Goal: Task Accomplishment & Management: Use online tool/utility

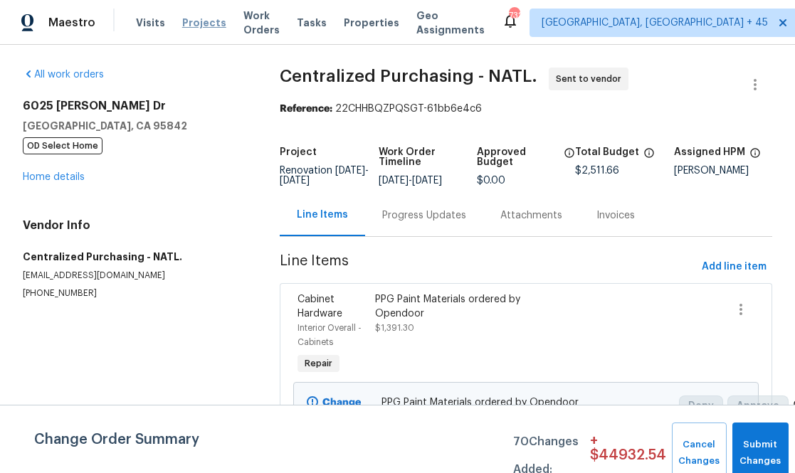
click at [201, 20] on span "Projects" at bounding box center [204, 23] width 44 height 14
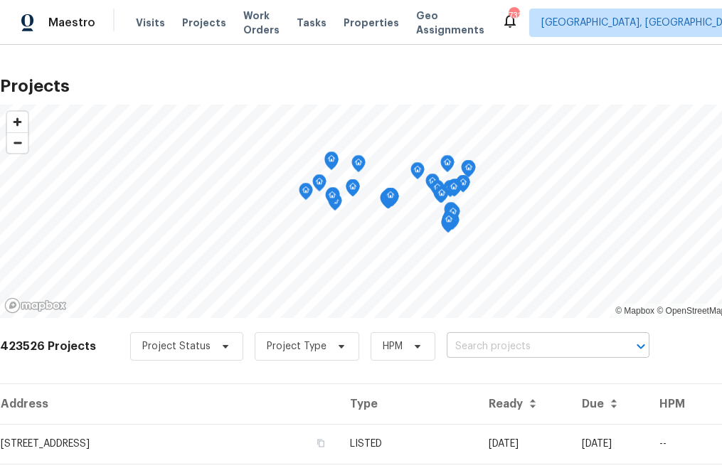
click at [475, 346] on input "text" at bounding box center [528, 347] width 163 height 22
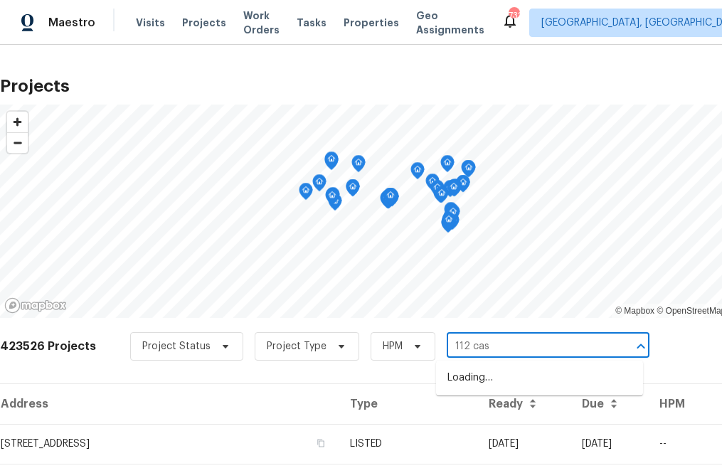
type input "112 cast"
click at [484, 379] on li "[STREET_ADDRESS]" at bounding box center [539, 377] width 207 height 23
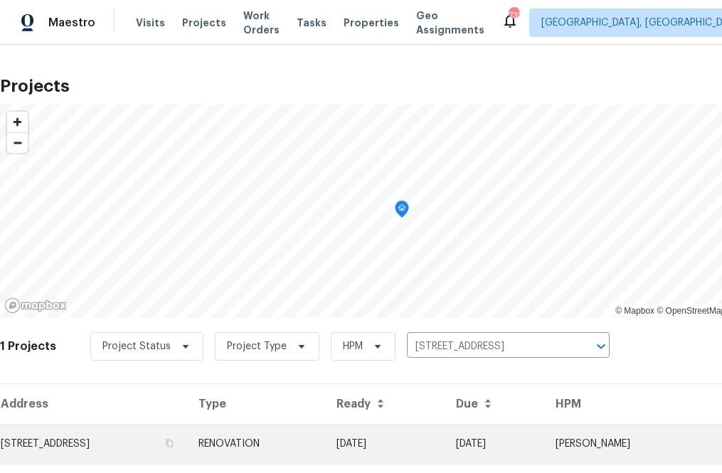
click at [176, 449] on td "[STREET_ADDRESS]" at bounding box center [93, 444] width 187 height 40
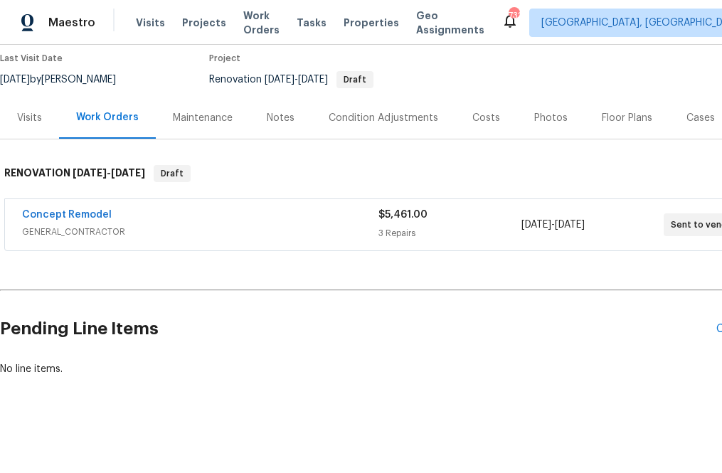
scroll to position [119, 82]
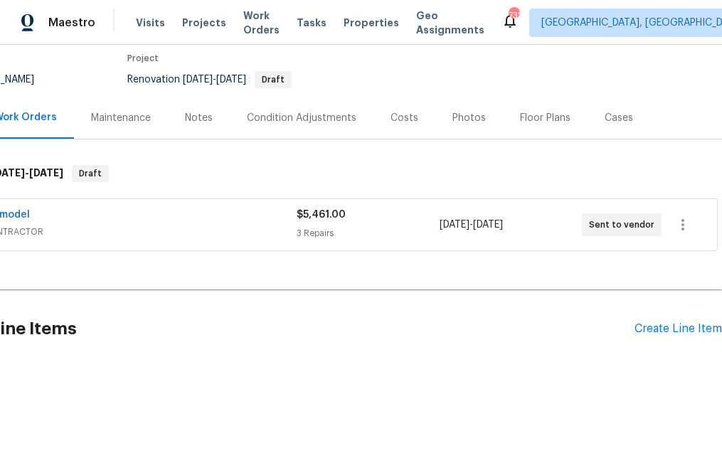
click at [672, 320] on div "Pending Line Items Create Line Item" at bounding box center [320, 329] width 804 height 66
click at [672, 332] on div "Create Line Item" at bounding box center [679, 329] width 88 height 14
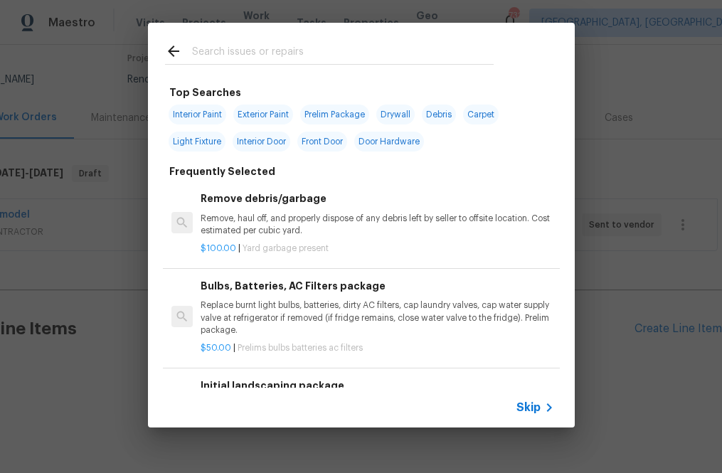
click at [538, 405] on span "Skip" at bounding box center [529, 408] width 24 height 14
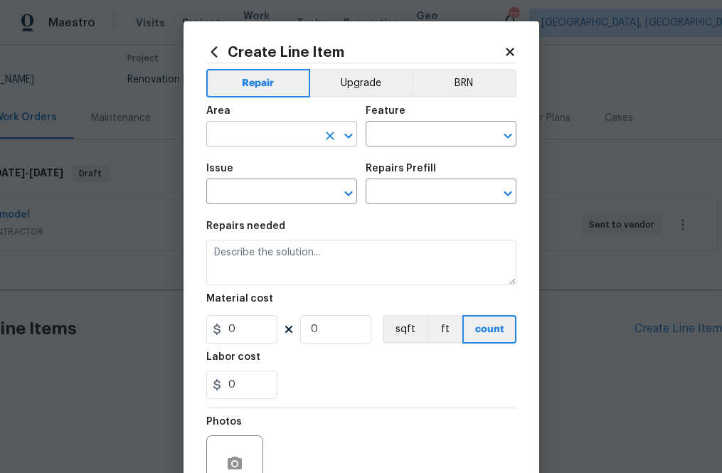
click at [300, 136] on input "text" at bounding box center [261, 136] width 111 height 22
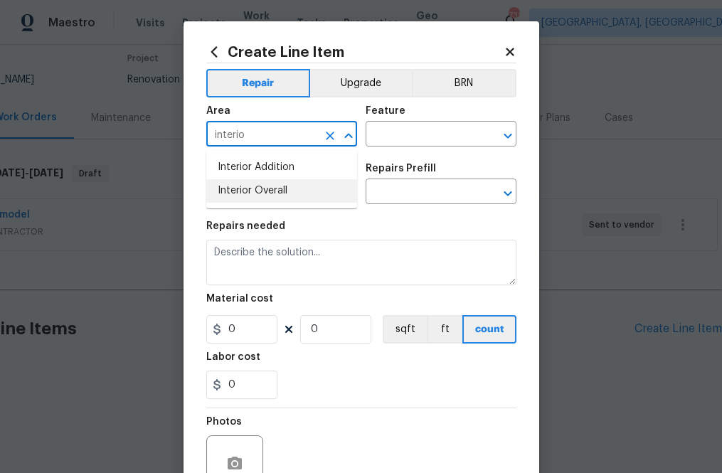
click at [287, 186] on li "Interior Overall" at bounding box center [281, 190] width 151 height 23
type input "Interior Overall"
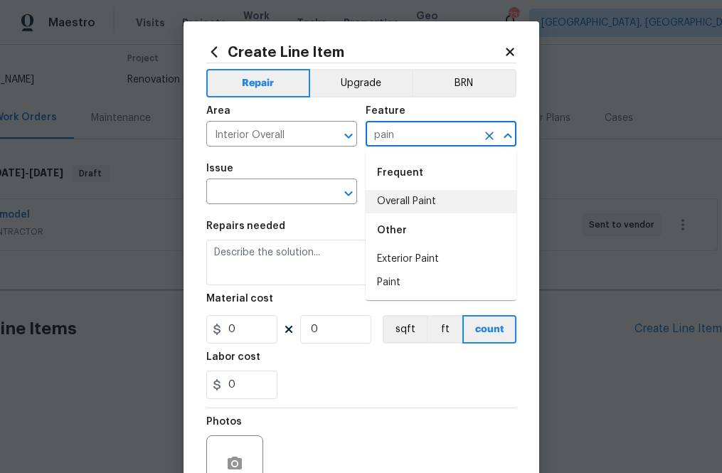
click at [437, 185] on div "Frequent" at bounding box center [441, 173] width 151 height 34
click at [436, 191] on li "Overall Paint" at bounding box center [441, 201] width 151 height 23
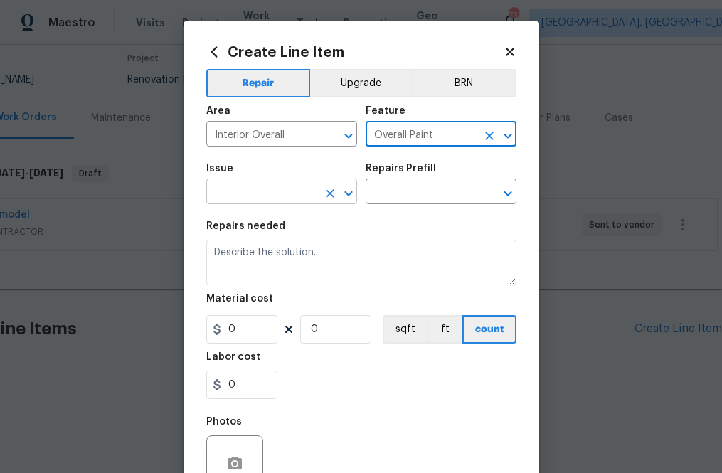
type input "Overall Paint"
click at [285, 190] on input "text" at bounding box center [261, 193] width 111 height 22
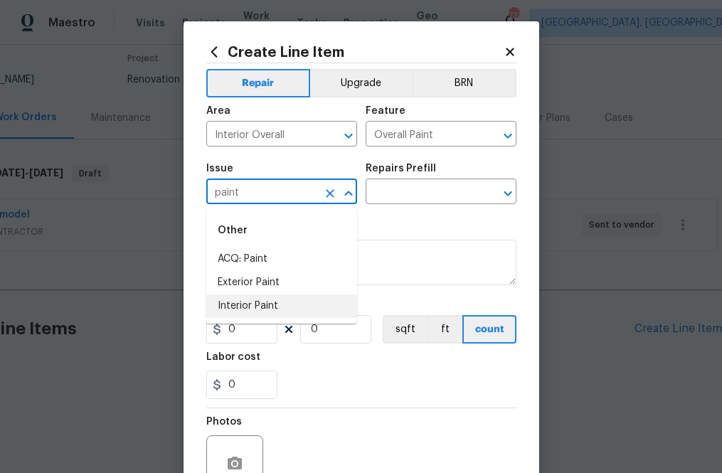
click at [251, 313] on li "Interior Paint" at bounding box center [281, 306] width 151 height 23
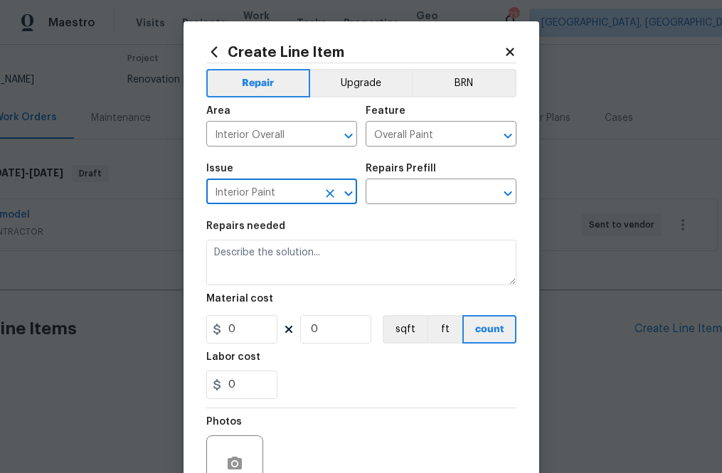
type input "Interior Paint"
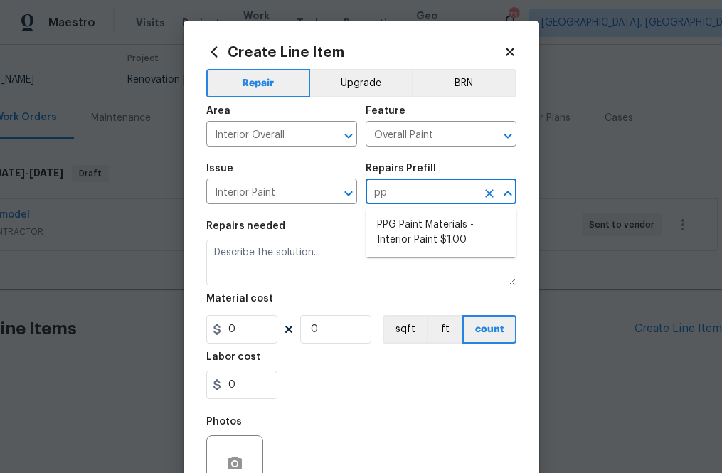
type input "ppg"
click at [425, 221] on li "PPG Paint Materials - Interior Paint $1.00" at bounding box center [441, 232] width 151 height 38
type input "PPG Paint Materials - Interior Paint $1.00"
type textarea "PPG Paint Materials ordered by Opendoor"
type input "1"
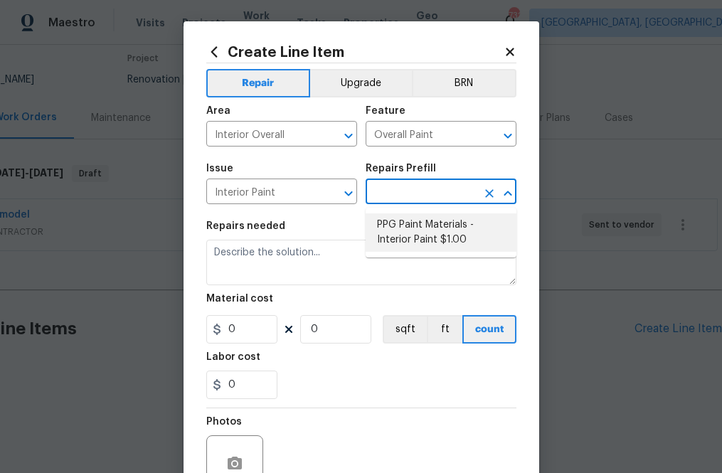
type input "1"
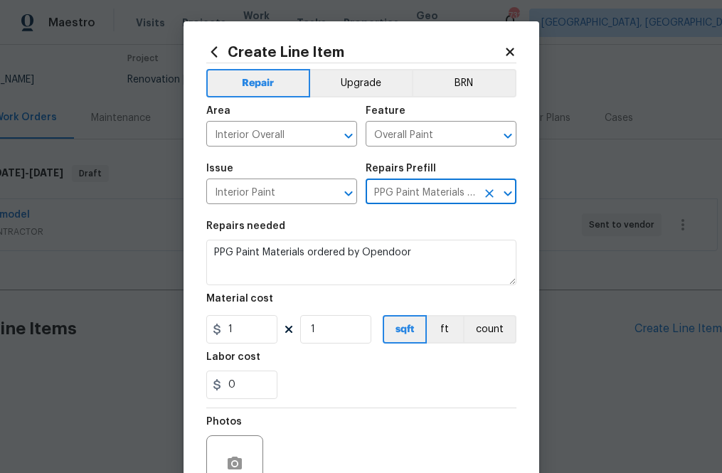
type input "PPG Paint Materials - Interior Paint $1.00"
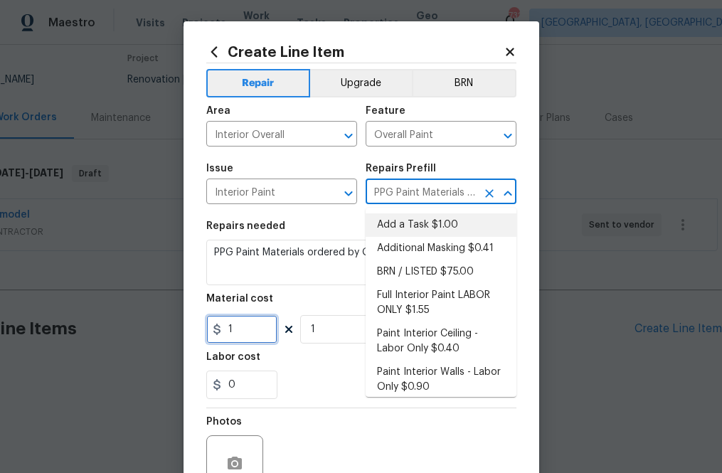
click at [272, 321] on input "1" at bounding box center [241, 329] width 71 height 28
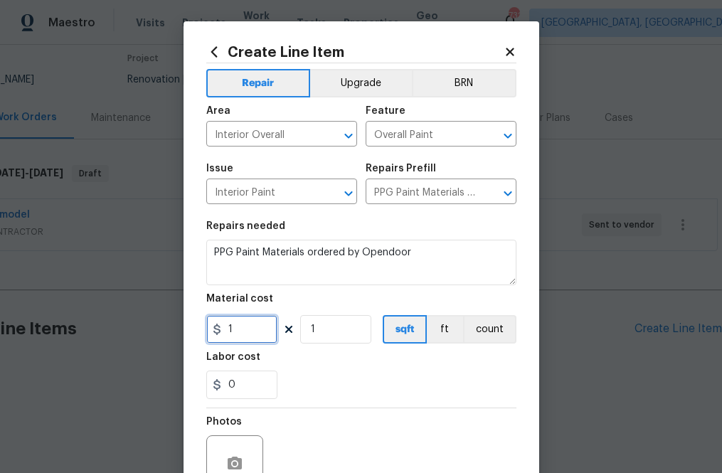
click at [272, 321] on input "1" at bounding box center [241, 329] width 71 height 28
paste input "115.43"
type input "1115.43"
click at [322, 375] on div "0" at bounding box center [361, 385] width 310 height 28
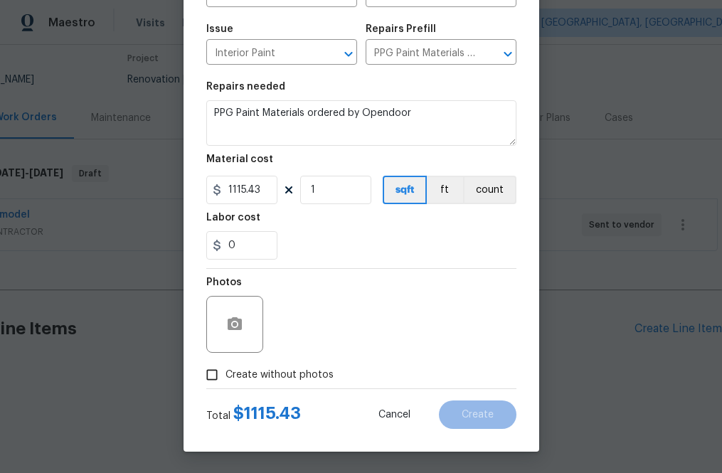
click at [286, 389] on div "Total $ 1115.43 Cancel Create" at bounding box center [361, 409] width 310 height 40
click at [287, 379] on span "Create without photos" at bounding box center [280, 375] width 108 height 15
click at [226, 379] on input "Create without photos" at bounding box center [212, 375] width 27 height 27
checkbox input "true"
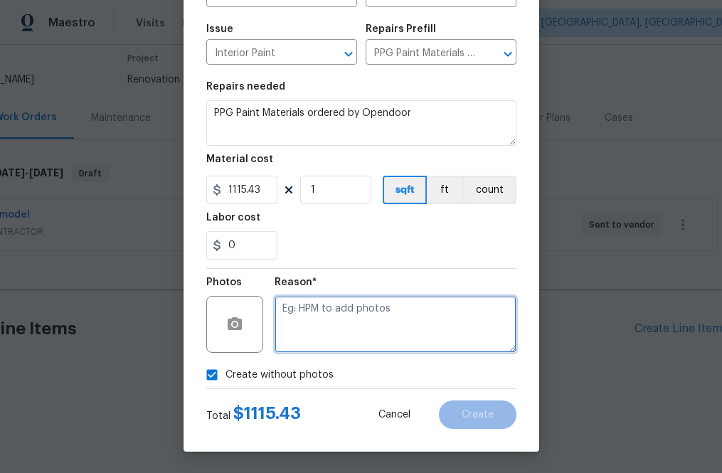
click at [327, 337] on textarea at bounding box center [396, 324] width 242 height 57
type textarea "n.a"
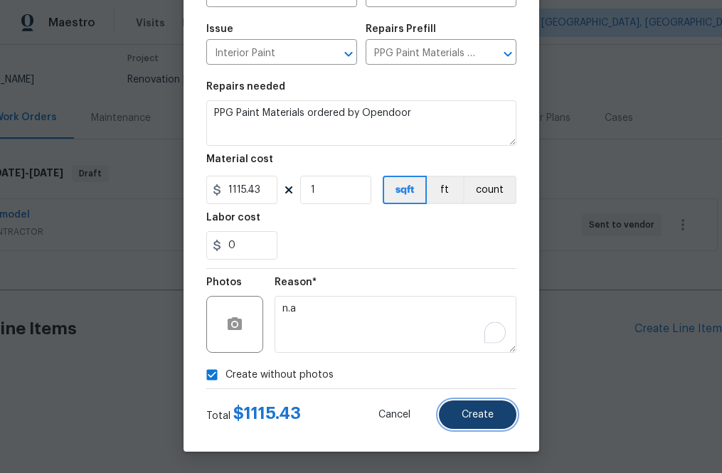
click at [470, 408] on button "Create" at bounding box center [478, 415] width 78 height 28
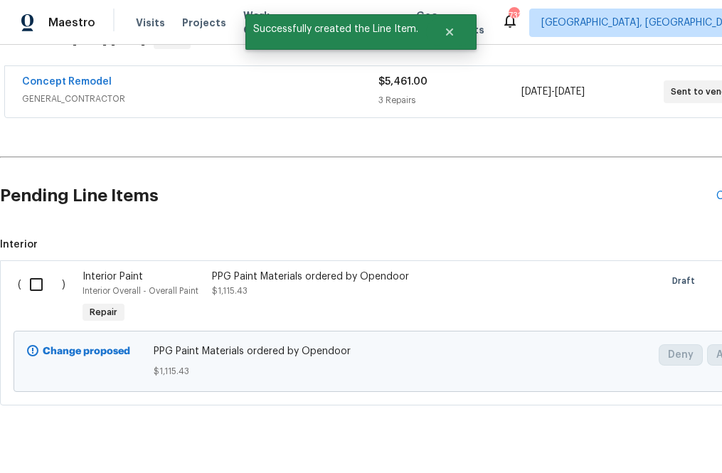
scroll to position [269, 0]
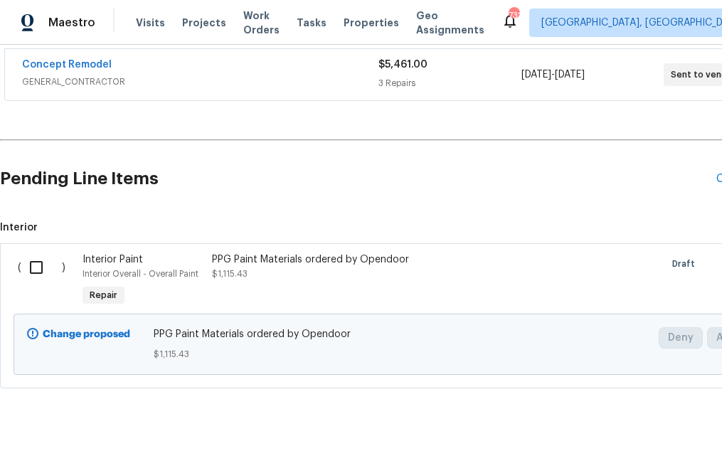
click at [38, 270] on input "checkbox" at bounding box center [41, 268] width 41 height 30
checkbox input "true"
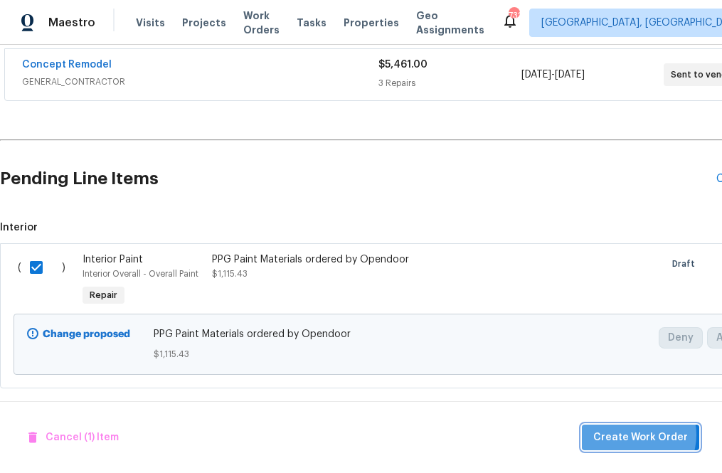
click at [638, 435] on span "Create Work Order" at bounding box center [641, 438] width 95 height 18
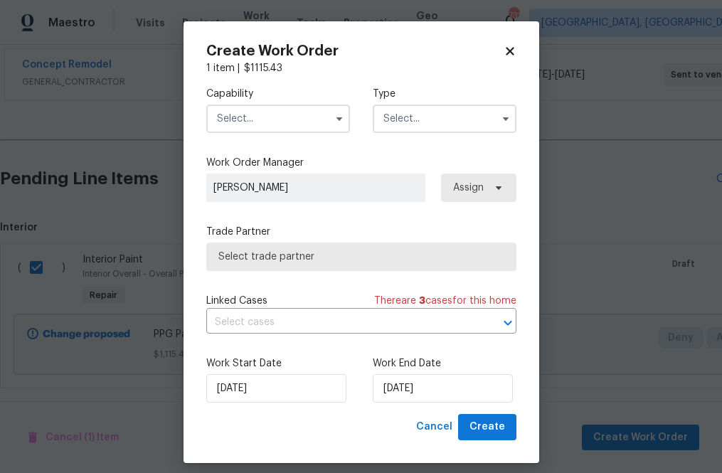
click at [322, 111] on input "text" at bounding box center [278, 119] width 144 height 28
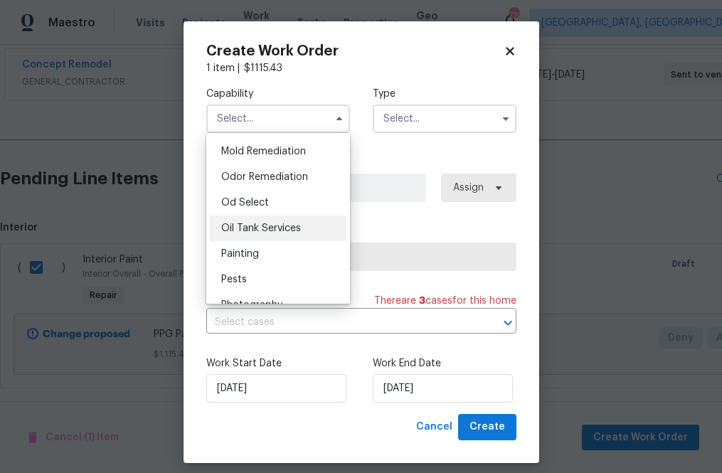
scroll to position [1087, 0]
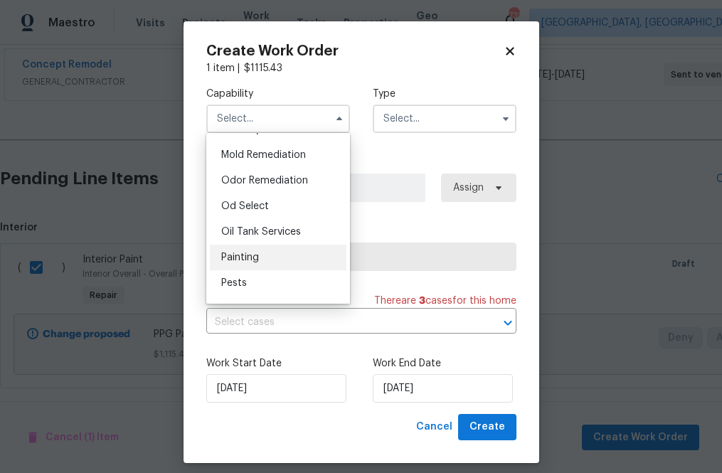
click at [291, 259] on div "Painting" at bounding box center [278, 258] width 137 height 26
type input "Painting"
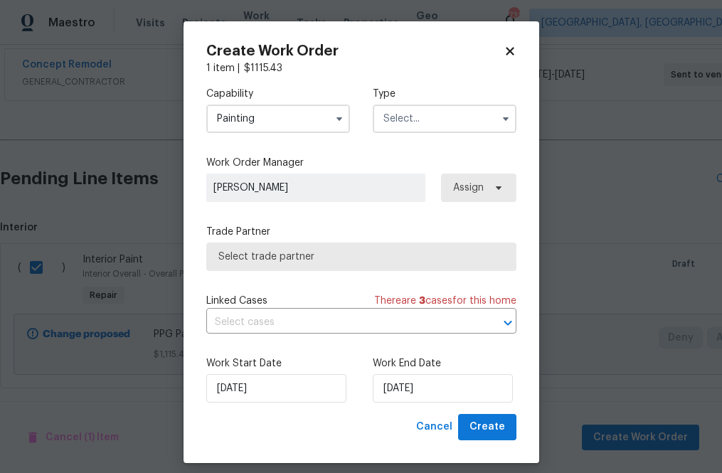
click at [457, 118] on input "text" at bounding box center [445, 119] width 144 height 28
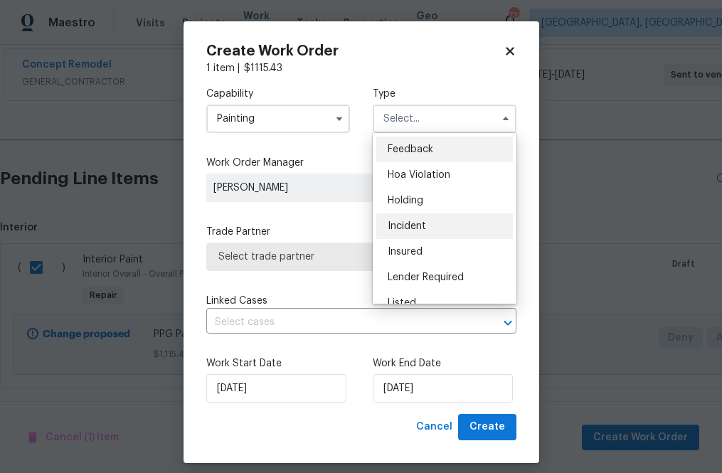
scroll to position [323, 0]
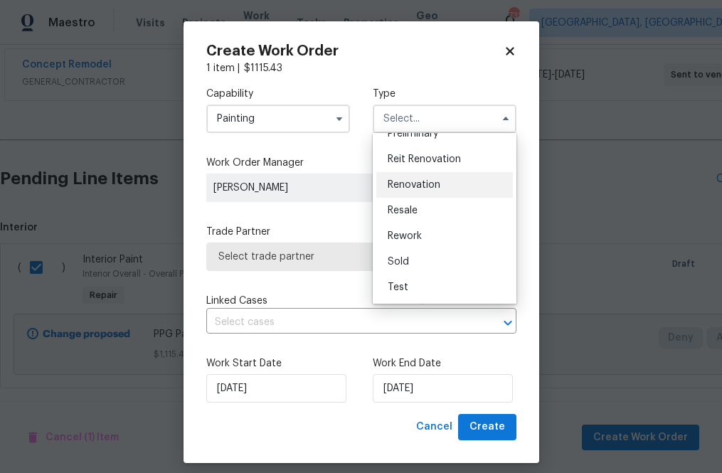
click at [433, 187] on span "Renovation" at bounding box center [414, 185] width 53 height 10
type input "Renovation"
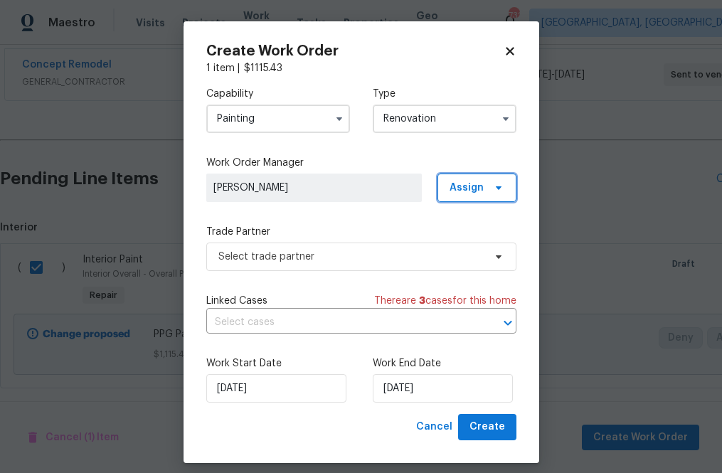
click at [469, 199] on span "Assign" at bounding box center [477, 188] width 79 height 28
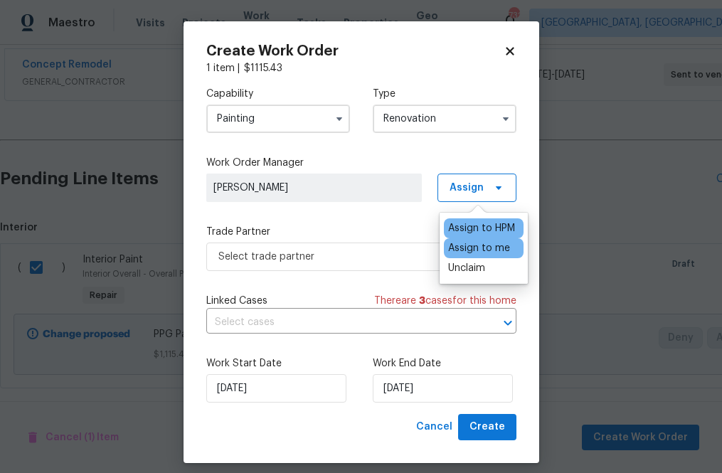
click at [468, 246] on div "Assign to me" at bounding box center [479, 248] width 62 height 14
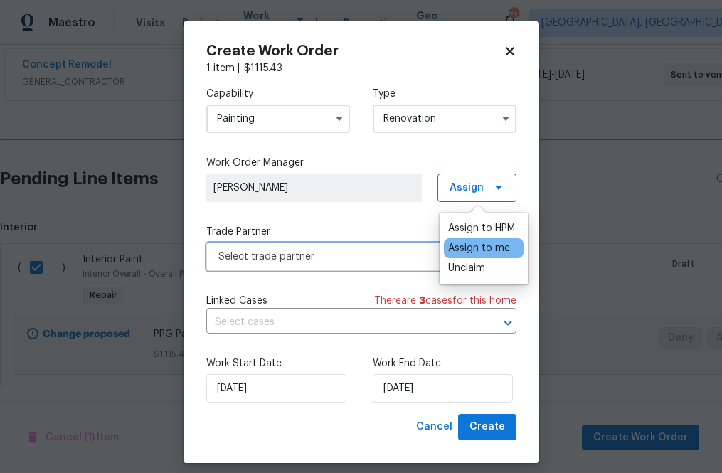
click at [397, 262] on span "Select trade partner" at bounding box center [350, 257] width 265 height 14
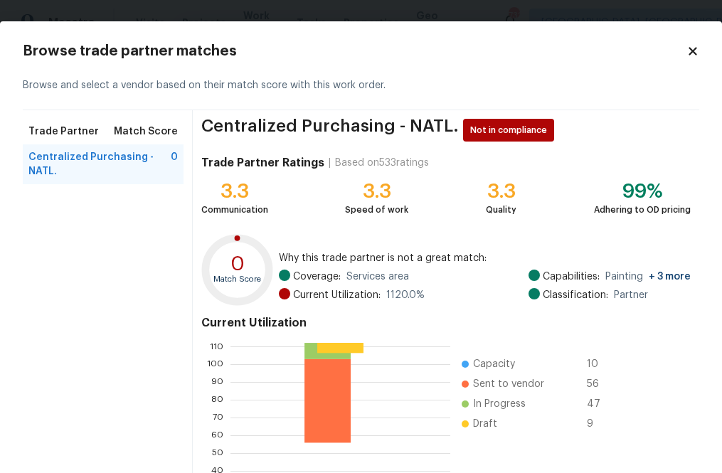
scroll to position [154, 0]
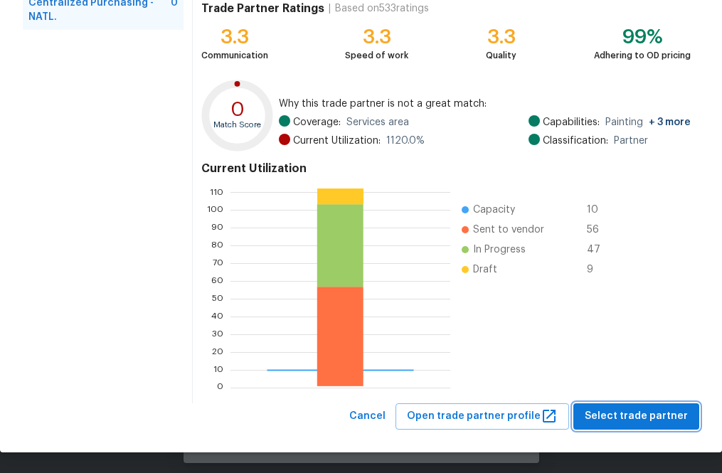
click at [601, 408] on span "Select trade partner" at bounding box center [636, 417] width 103 height 18
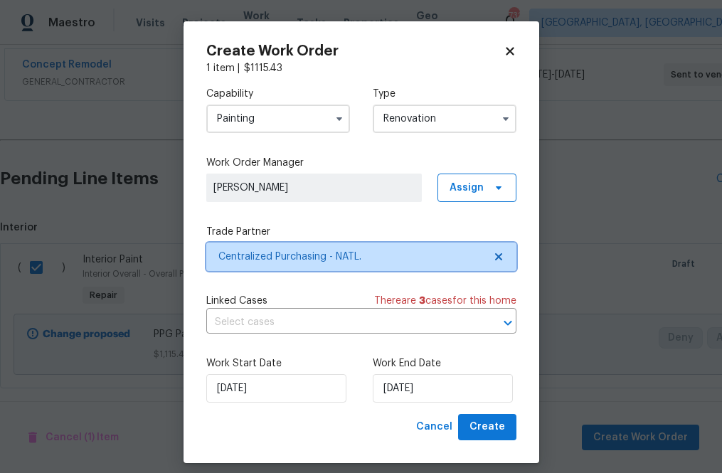
scroll to position [0, 0]
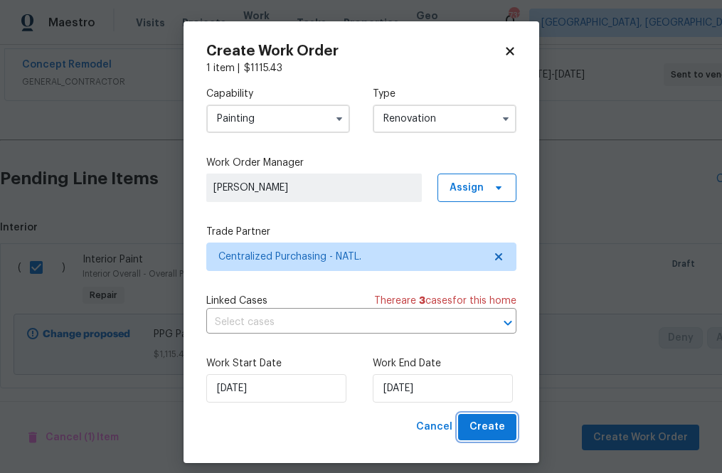
click at [485, 436] on span "Create" at bounding box center [488, 427] width 36 height 18
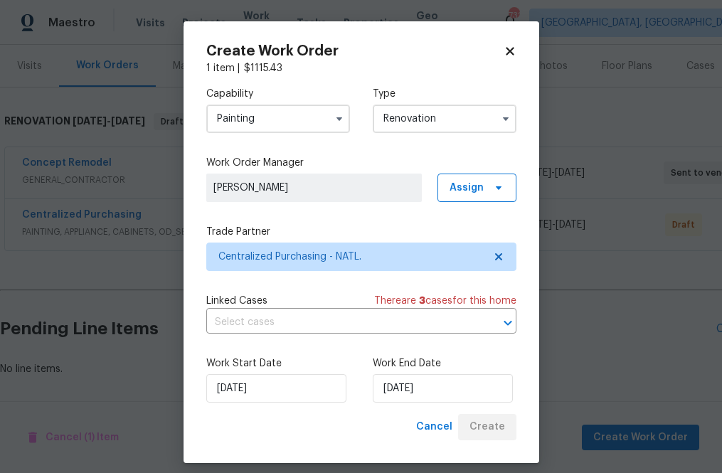
scroll to position [171, 0]
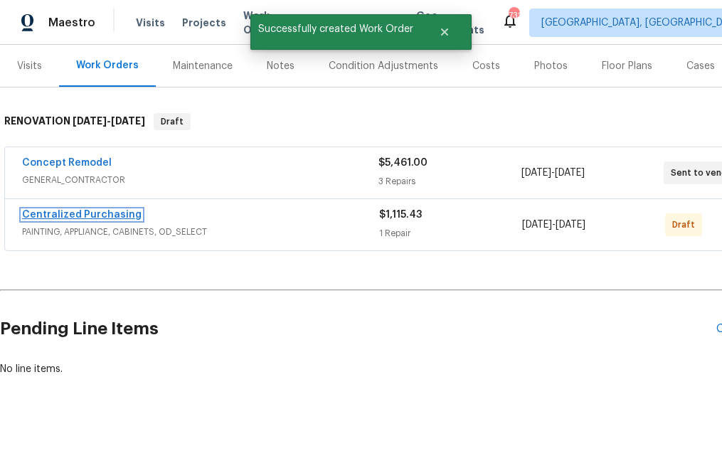
click at [73, 210] on link "Centralized Purchasing" at bounding box center [82, 215] width 120 height 10
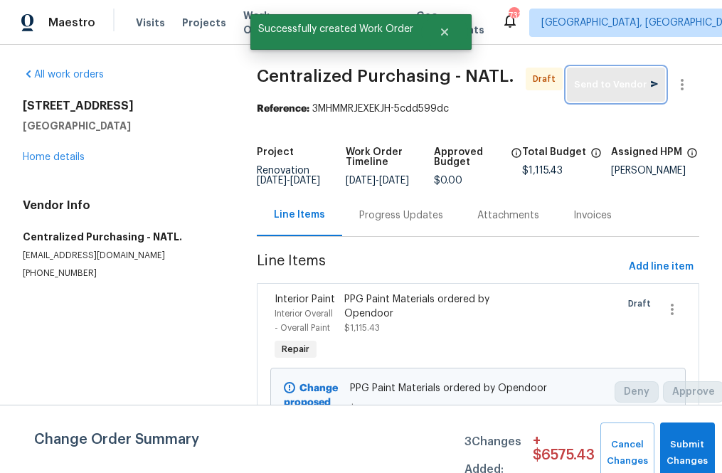
click at [601, 74] on button "Send to Vendor" at bounding box center [616, 85] width 98 height 34
